Goal: Transaction & Acquisition: Register for event/course

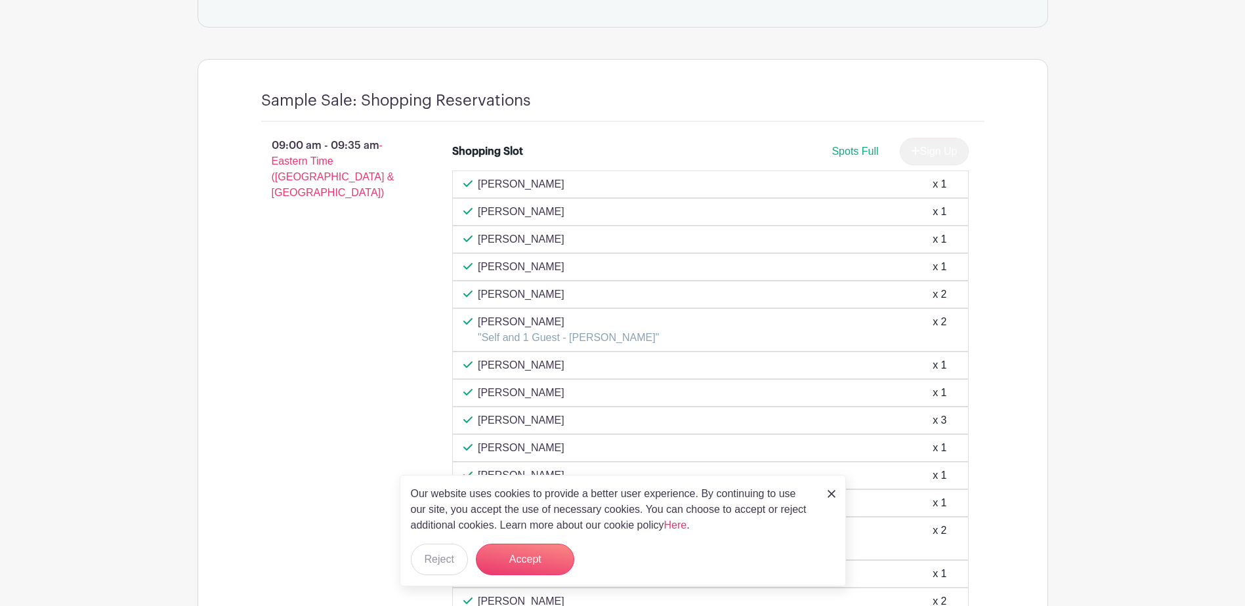
scroll to position [1050, 0]
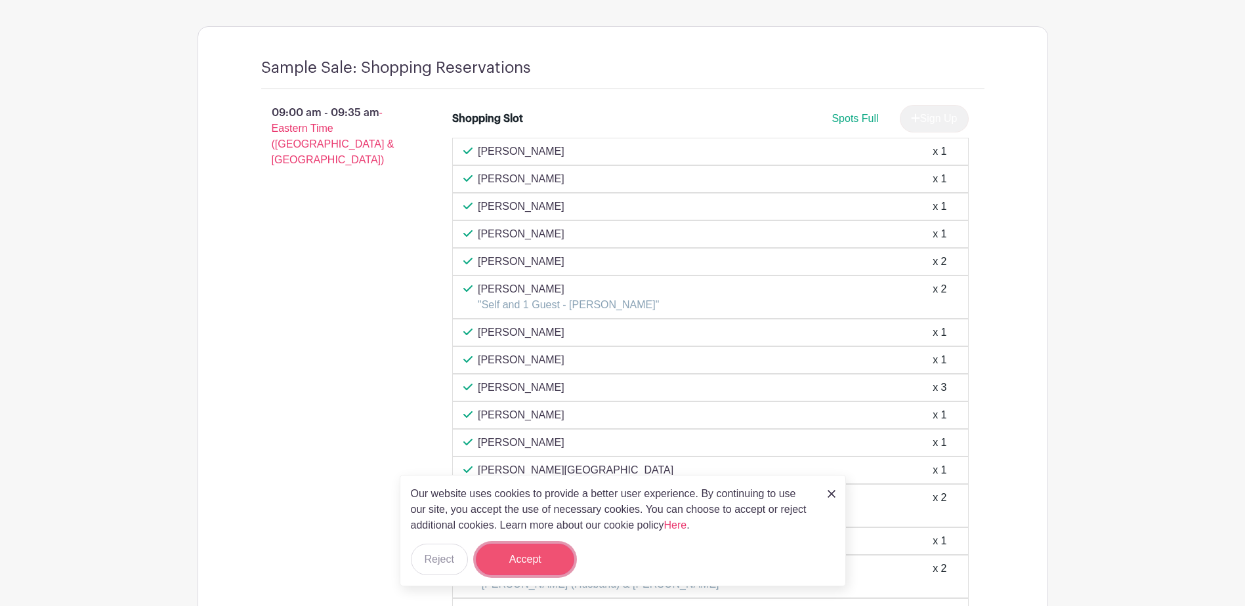
click at [537, 553] on button "Accept" at bounding box center [525, 560] width 98 height 32
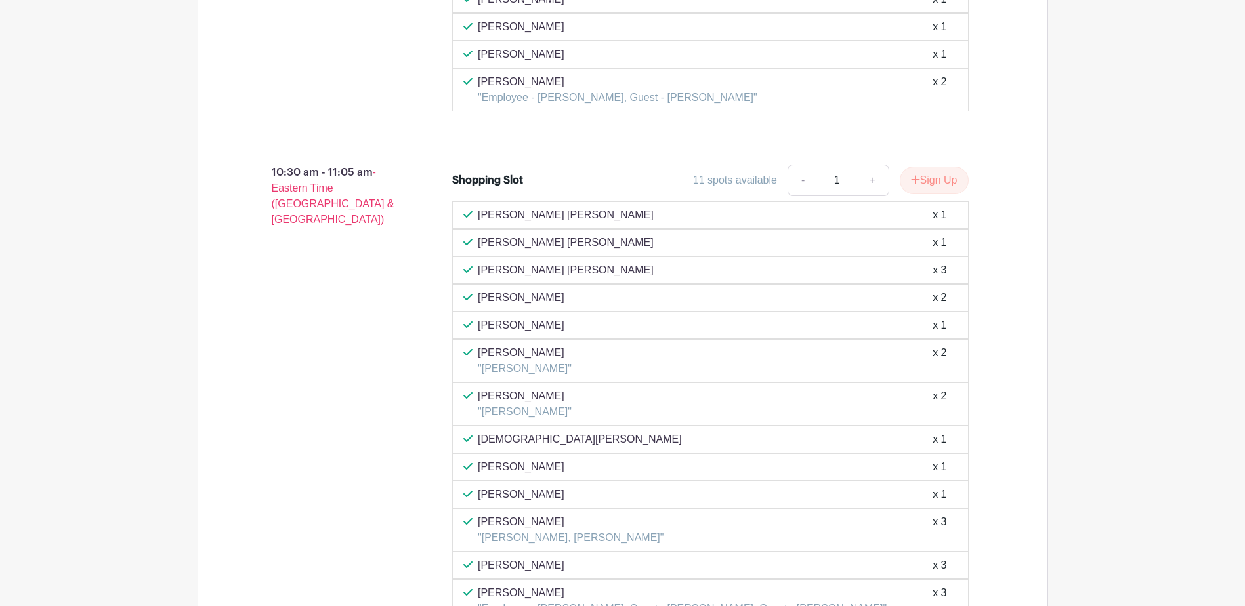
scroll to position [2625, 0]
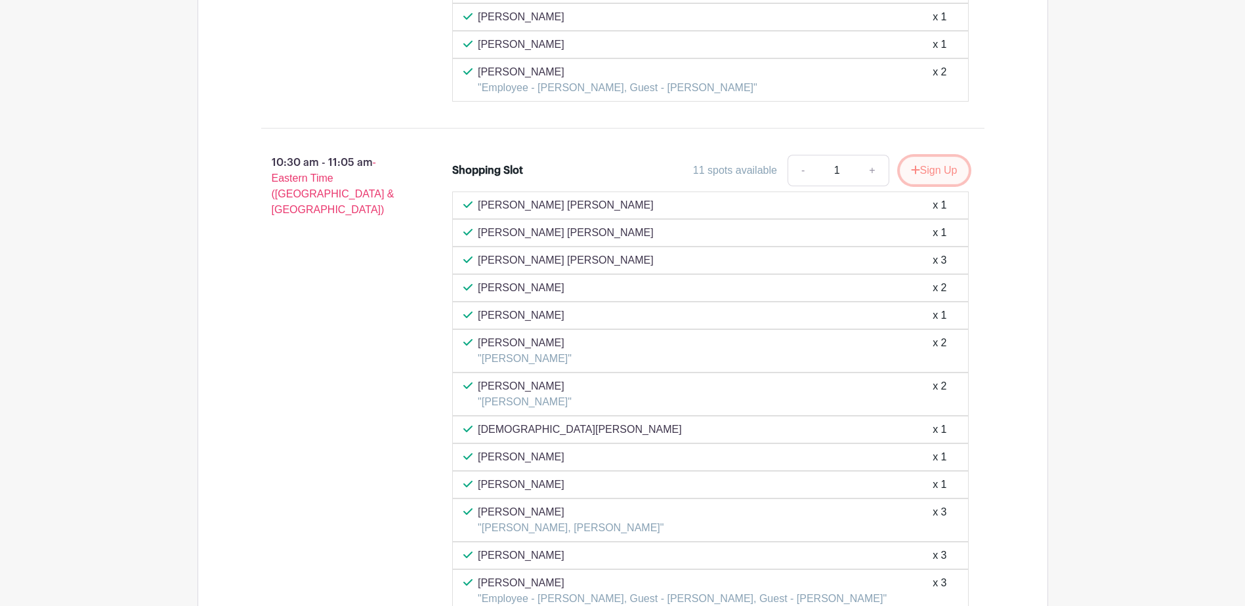
click at [931, 167] on button "Sign Up" at bounding box center [934, 171] width 69 height 28
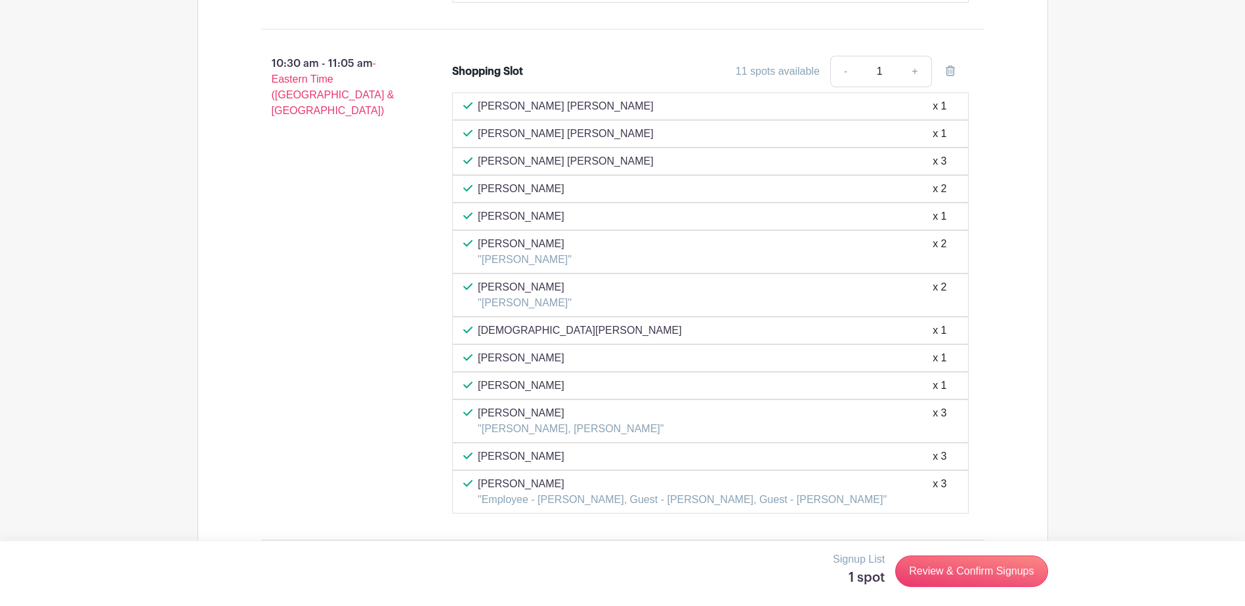
scroll to position [2691, 0]
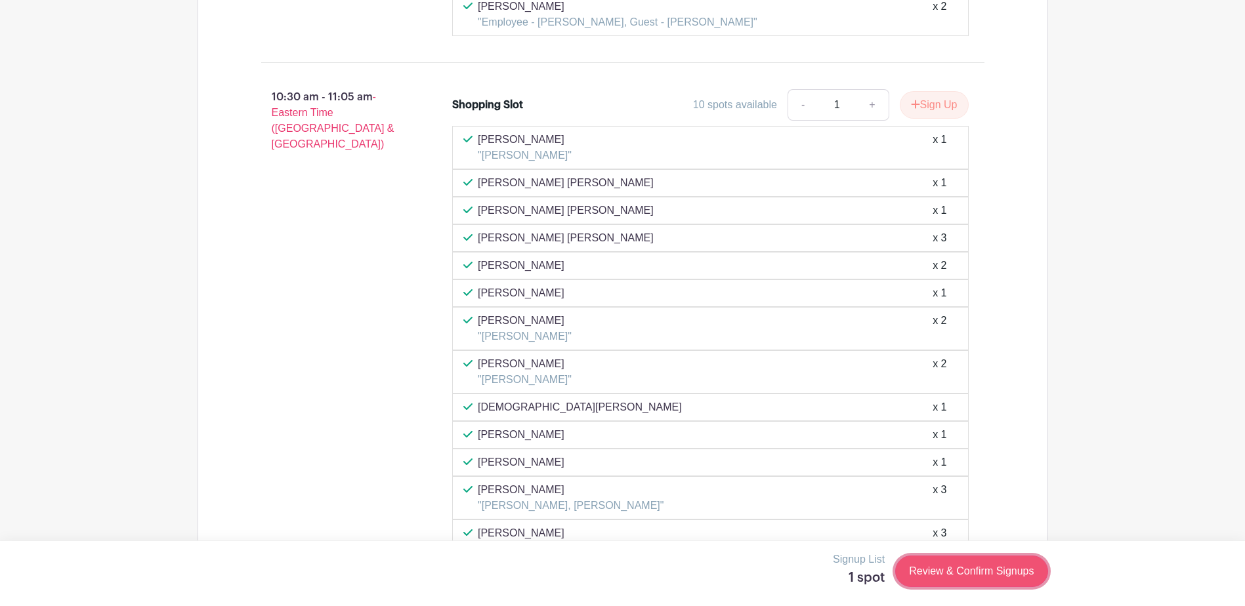
click at [969, 566] on link "Review & Confirm Signups" at bounding box center [971, 572] width 152 height 32
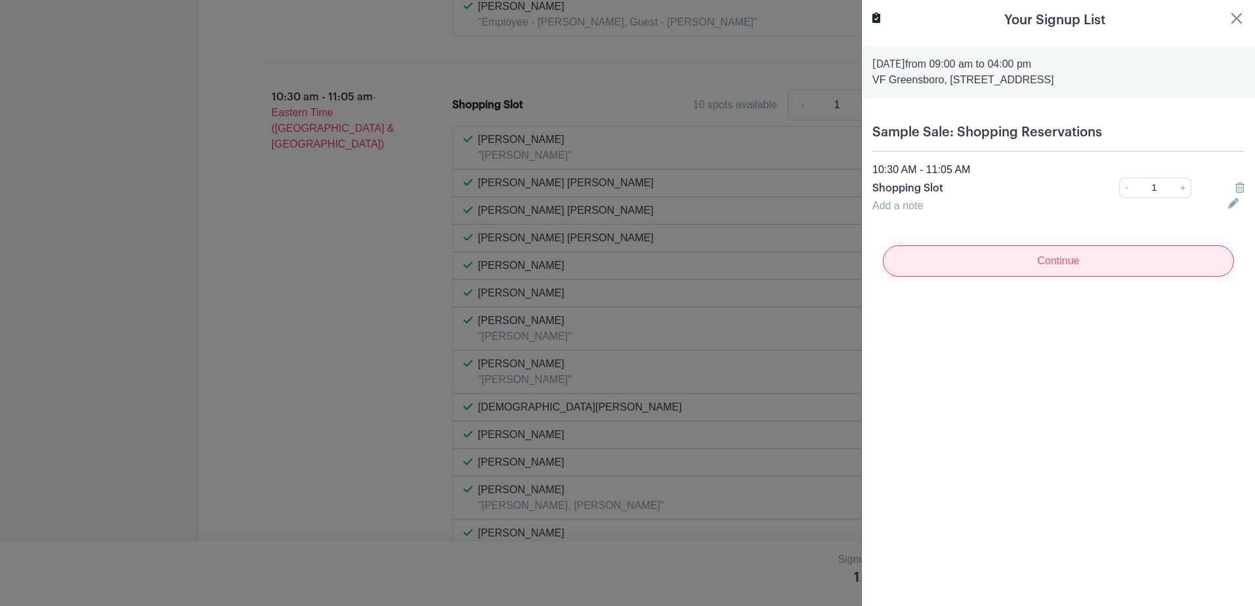
click at [1053, 259] on input "Continue" at bounding box center [1058, 261] width 351 height 32
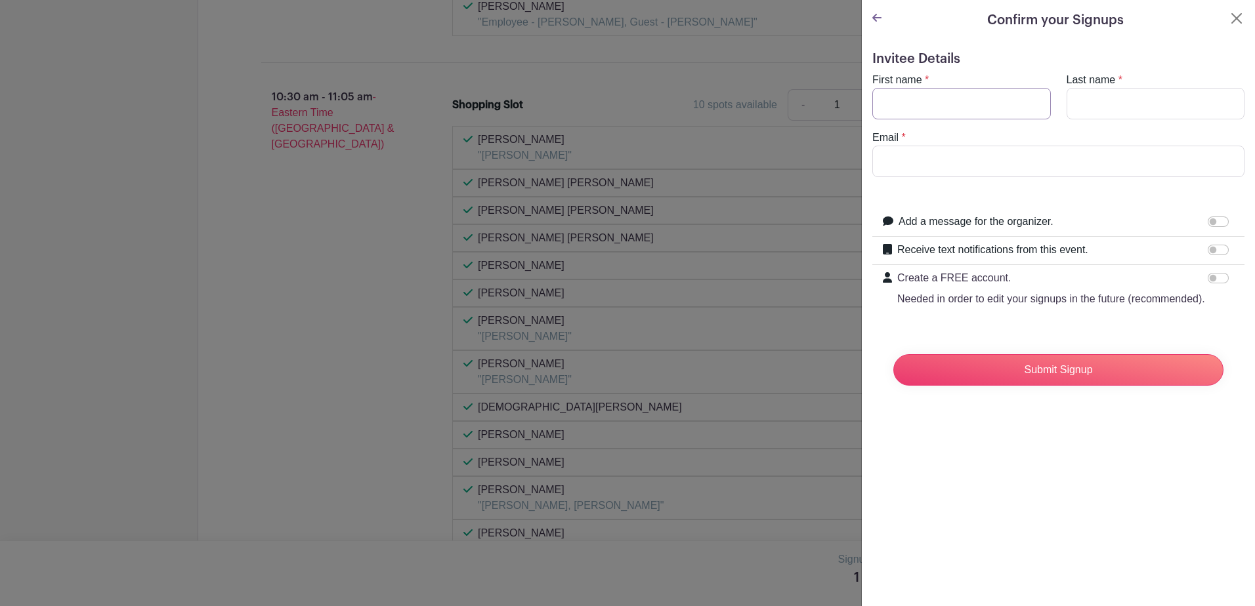
click at [929, 99] on input "First name" at bounding box center [961, 104] width 179 height 32
type input "Roberto"
type input "Diaz"
type input "roberto_diaz2@vfc.com"
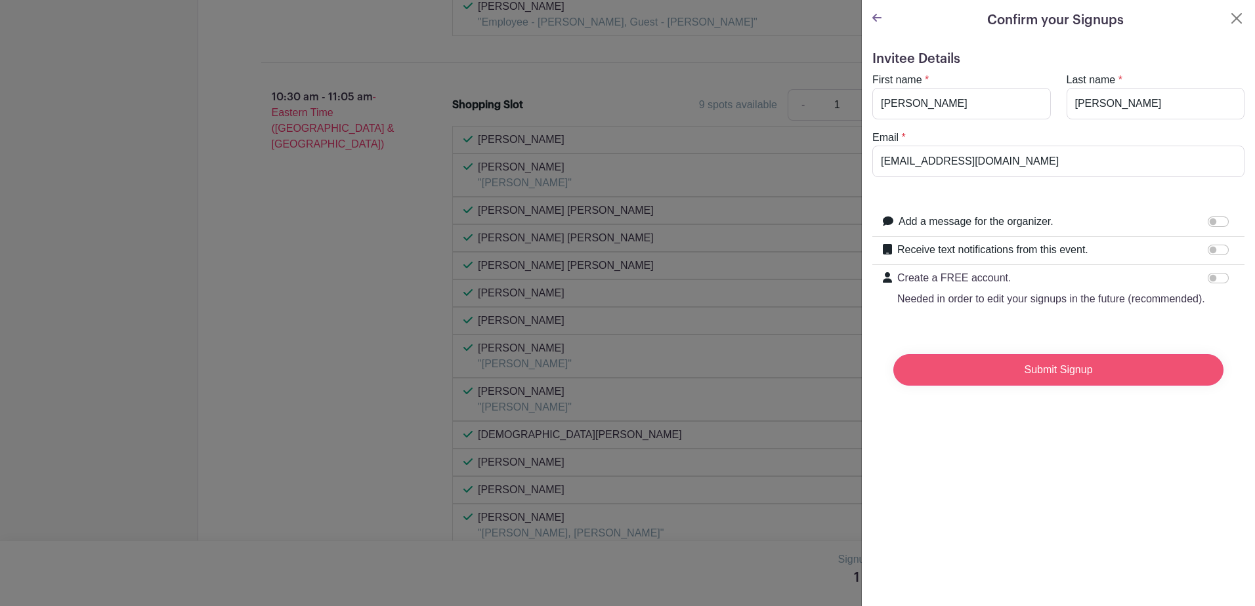
click at [1047, 380] on input "Submit Signup" at bounding box center [1058, 370] width 330 height 32
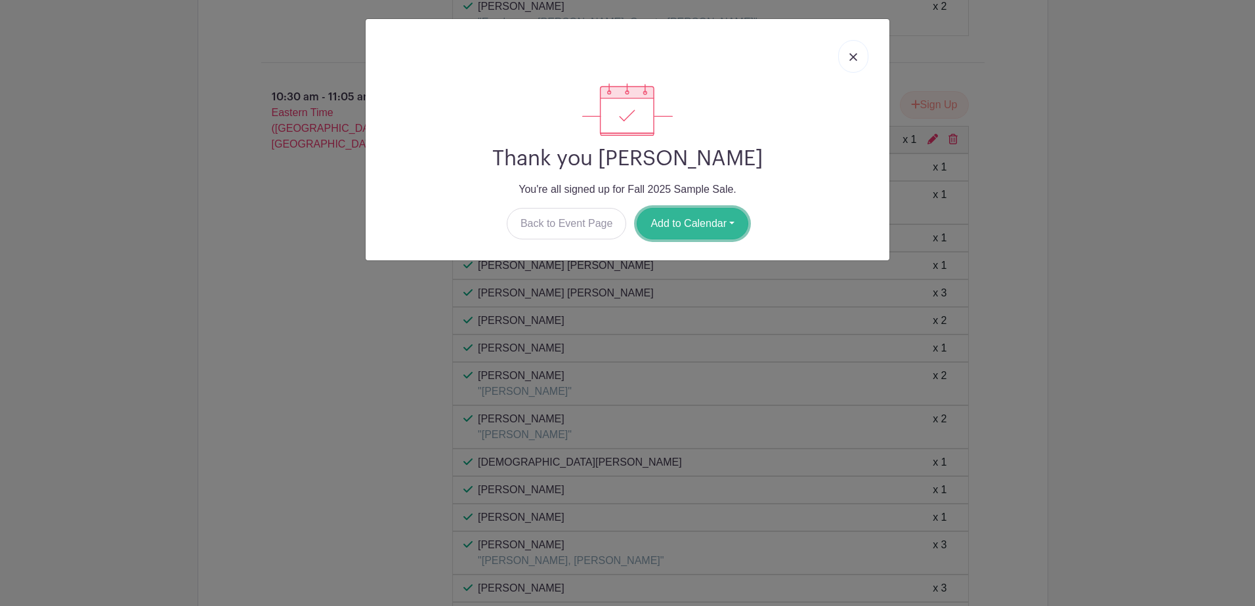
click at [700, 220] on button "Add to Calendar" at bounding box center [693, 224] width 112 height 32
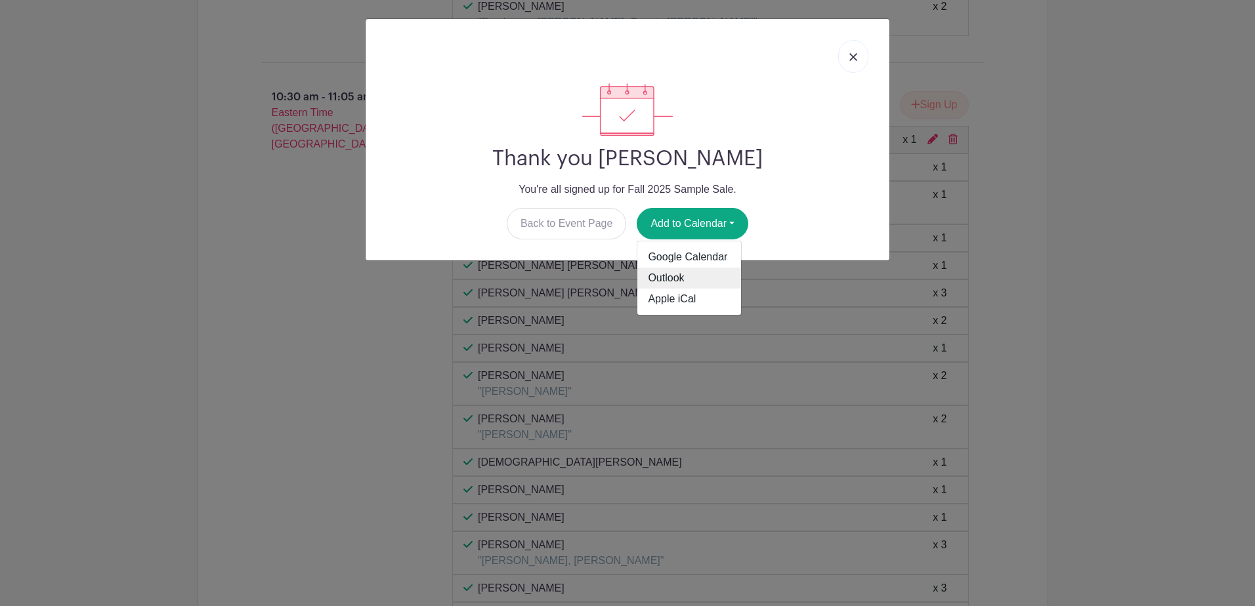
click at [670, 278] on link "Outlook" at bounding box center [689, 278] width 104 height 21
click at [851, 54] on img at bounding box center [853, 57] width 8 height 8
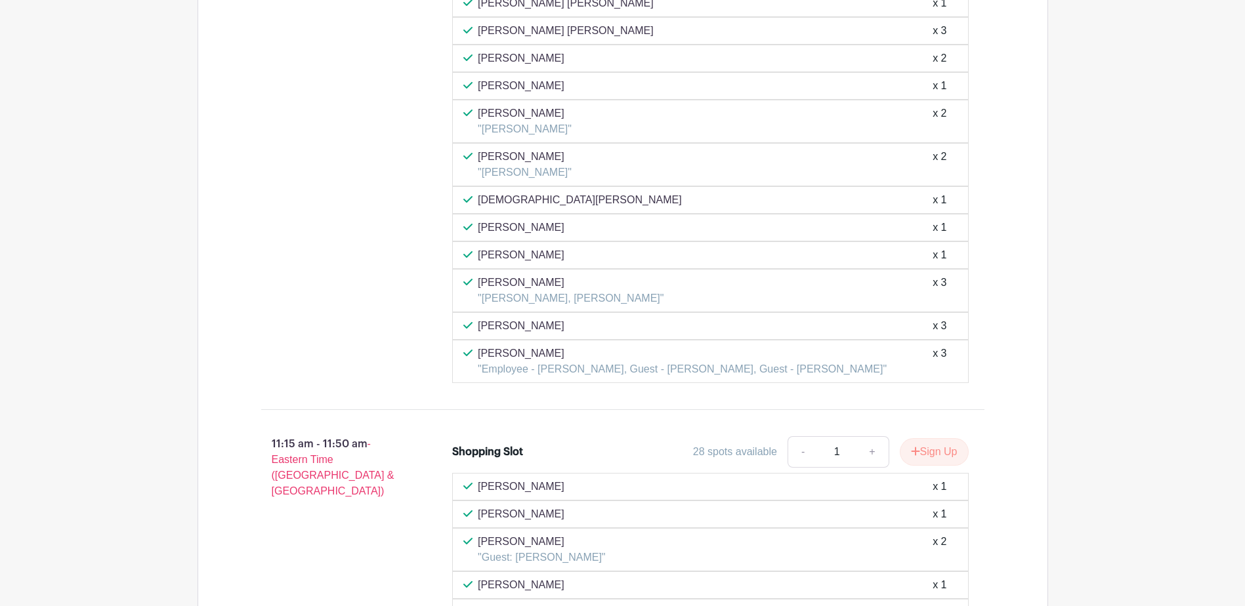
scroll to position [2756, 0]
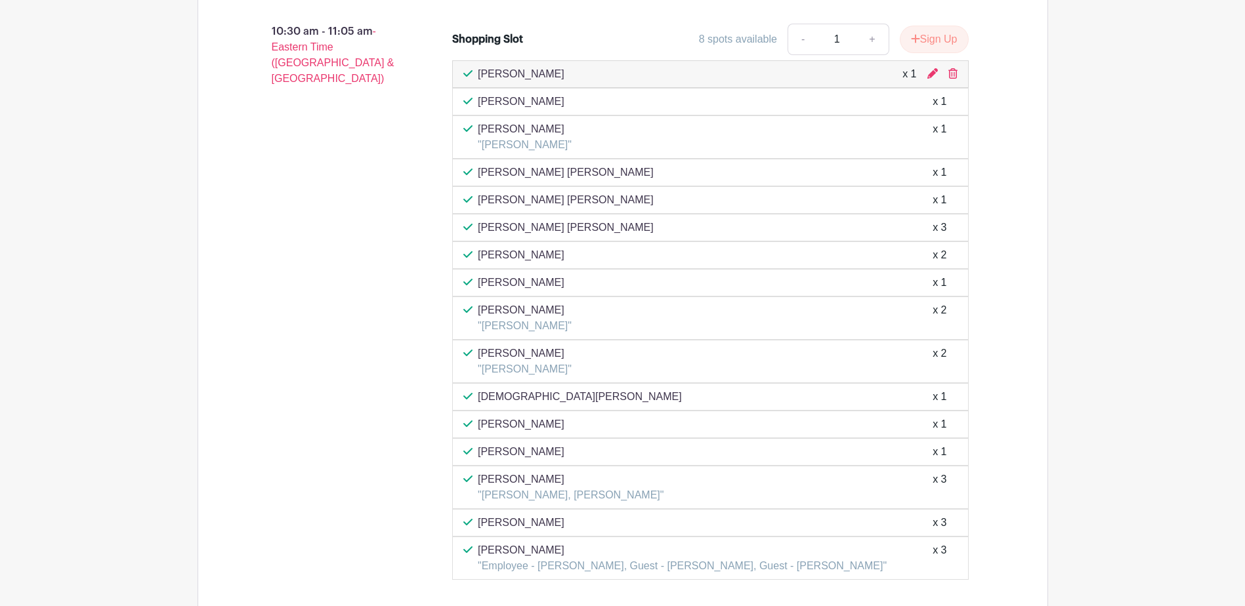
click at [358, 158] on div "10:30 am - 11:05 am - Eastern Time ([GEOGRAPHIC_DATA] & [GEOGRAPHIC_DATA])" at bounding box center [336, 301] width 192 height 567
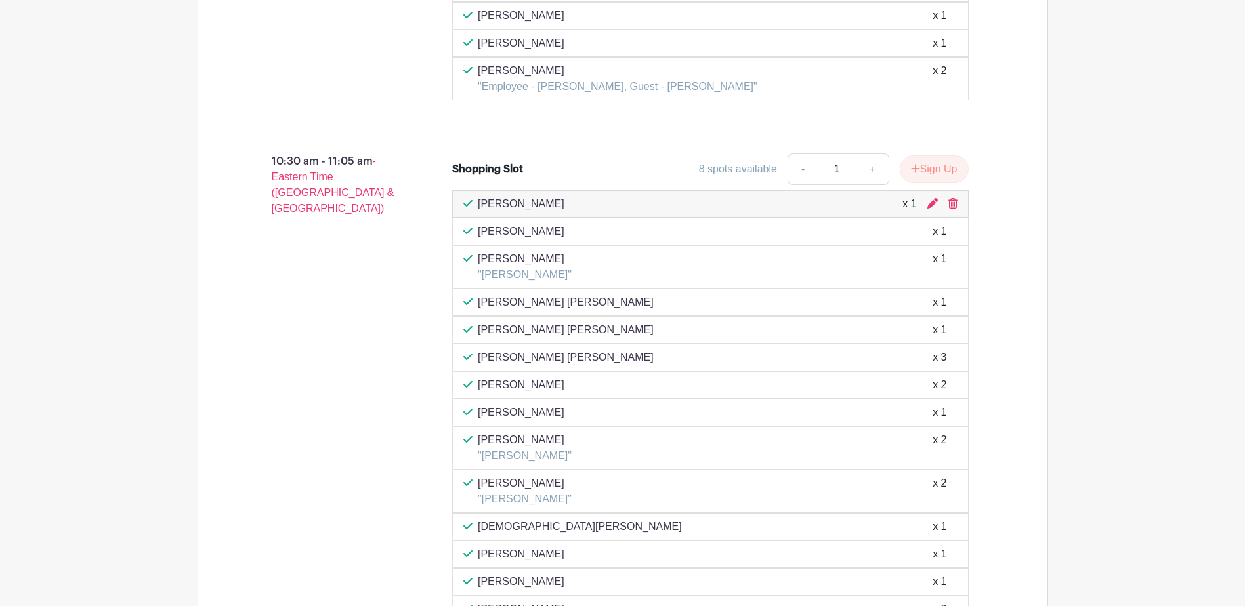
scroll to position [2625, 0]
